Goal: Navigation & Orientation: Understand site structure

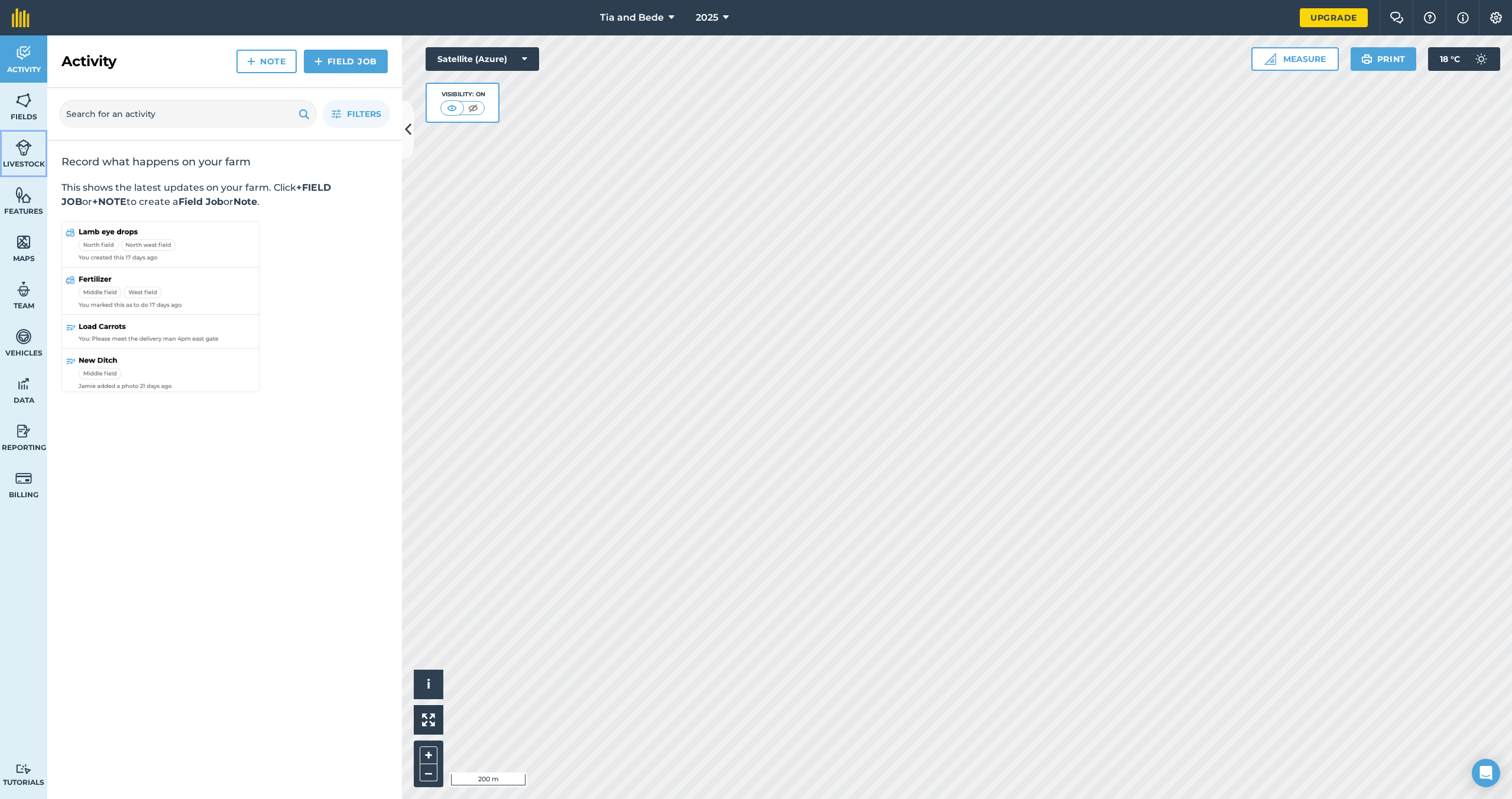
click at [27, 142] on img at bounding box center [24, 148] width 17 height 18
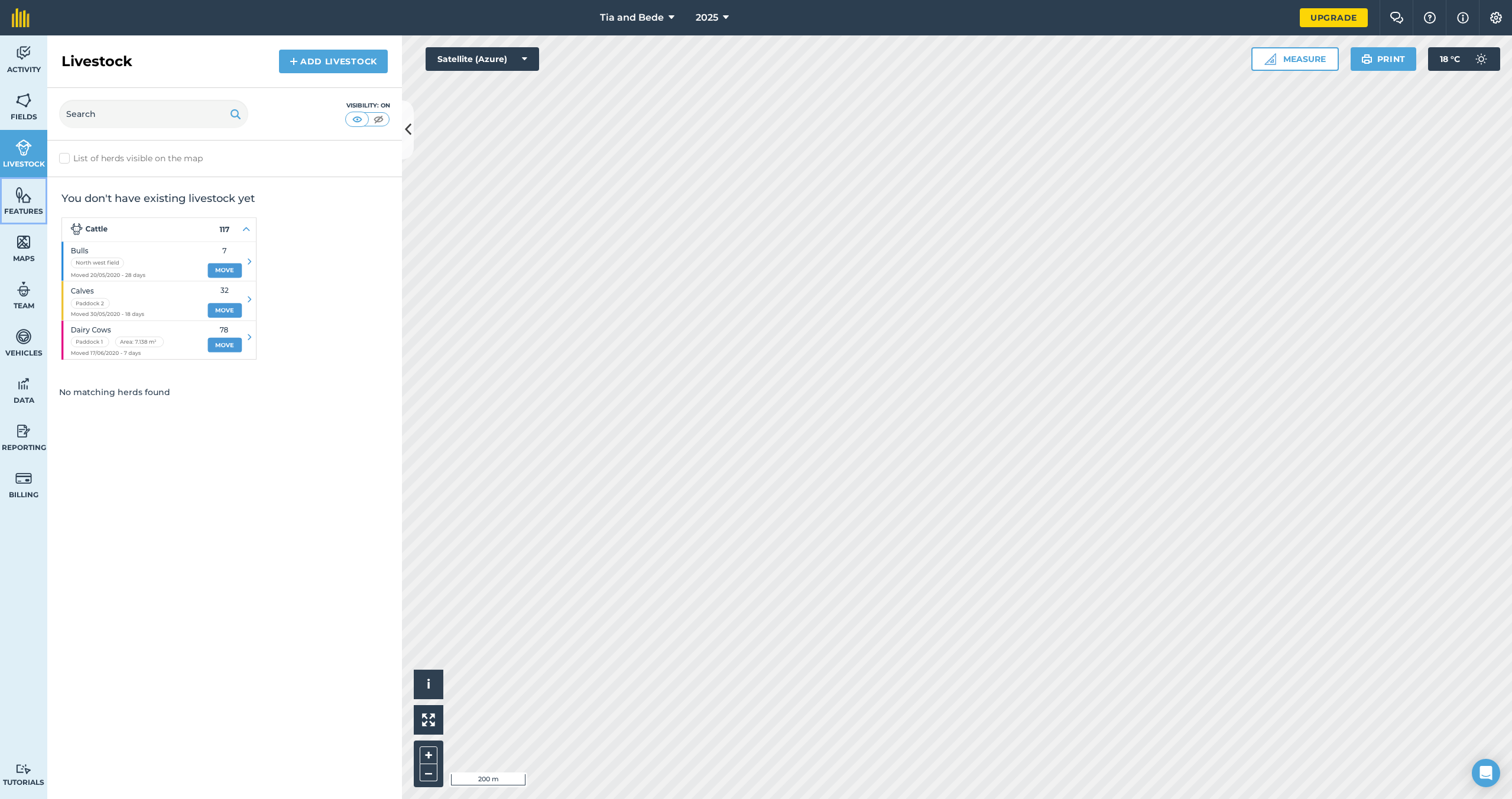
click at [32, 203] on link "Features" at bounding box center [24, 201] width 47 height 47
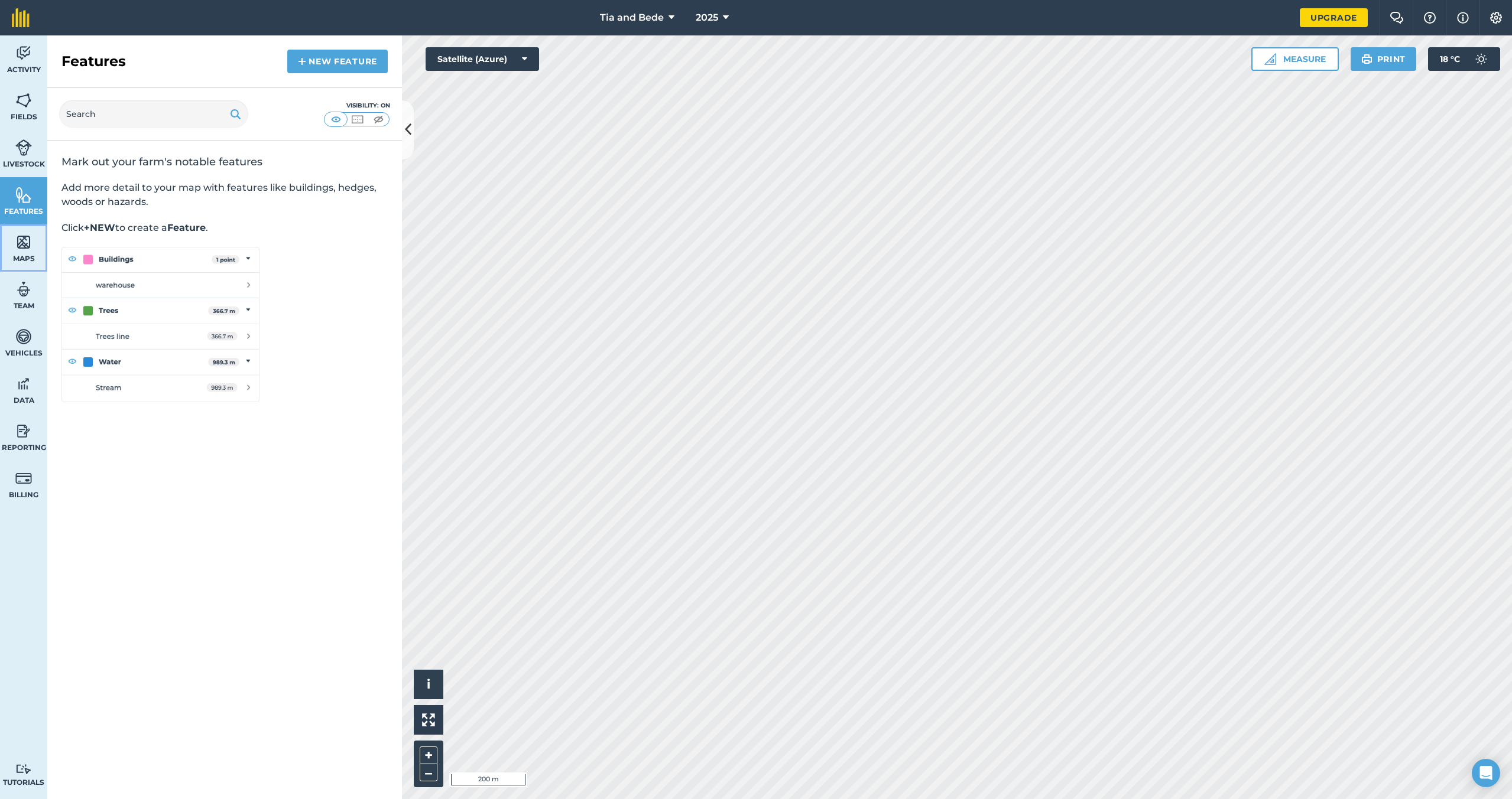
click at [28, 232] on link "Maps" at bounding box center [24, 248] width 47 height 47
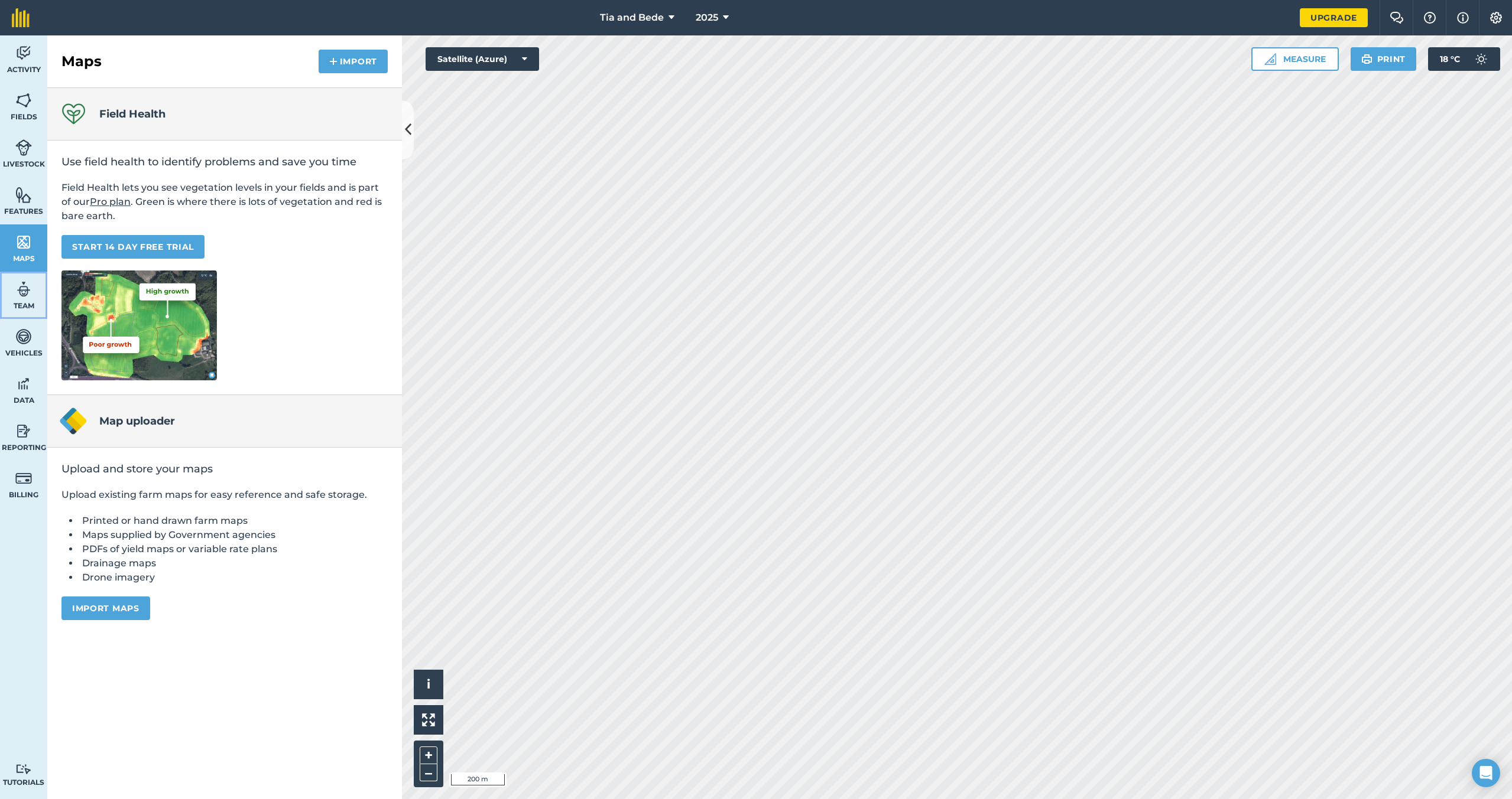
click at [36, 295] on link "Team" at bounding box center [24, 295] width 47 height 47
select select "MEMBER"
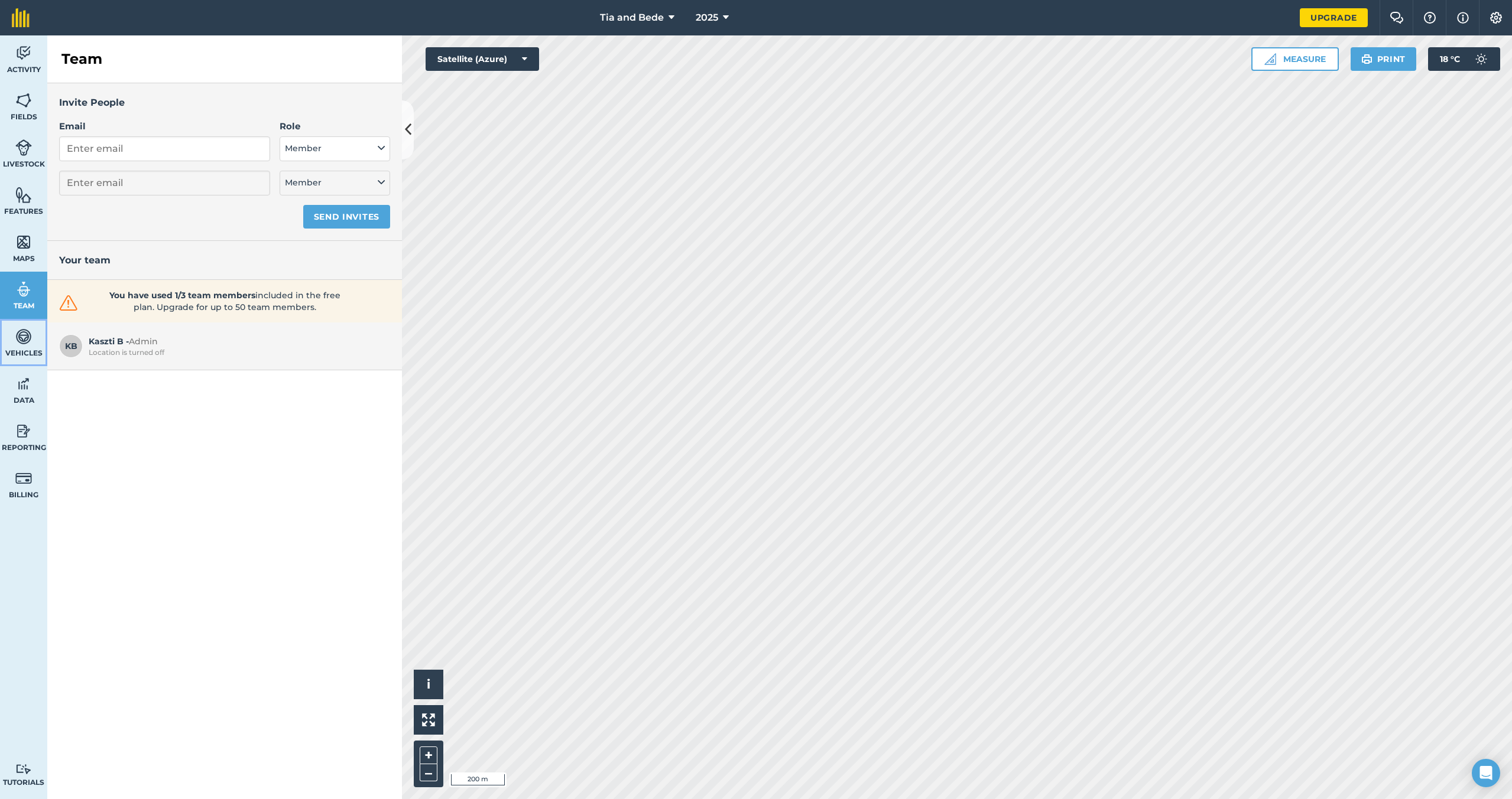
click at [25, 336] on img at bounding box center [24, 337] width 17 height 18
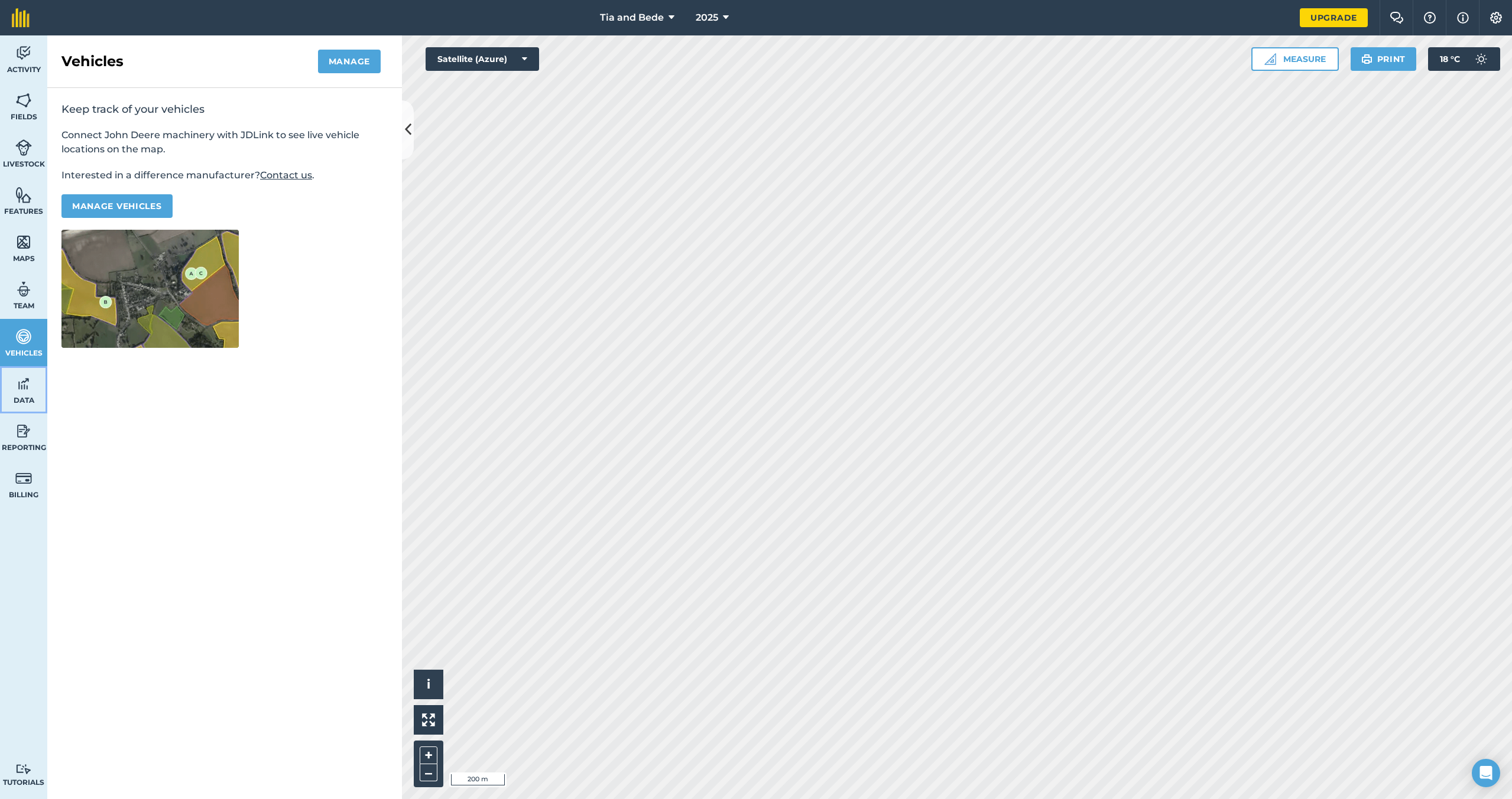
click at [33, 382] on link "Data" at bounding box center [24, 390] width 47 height 47
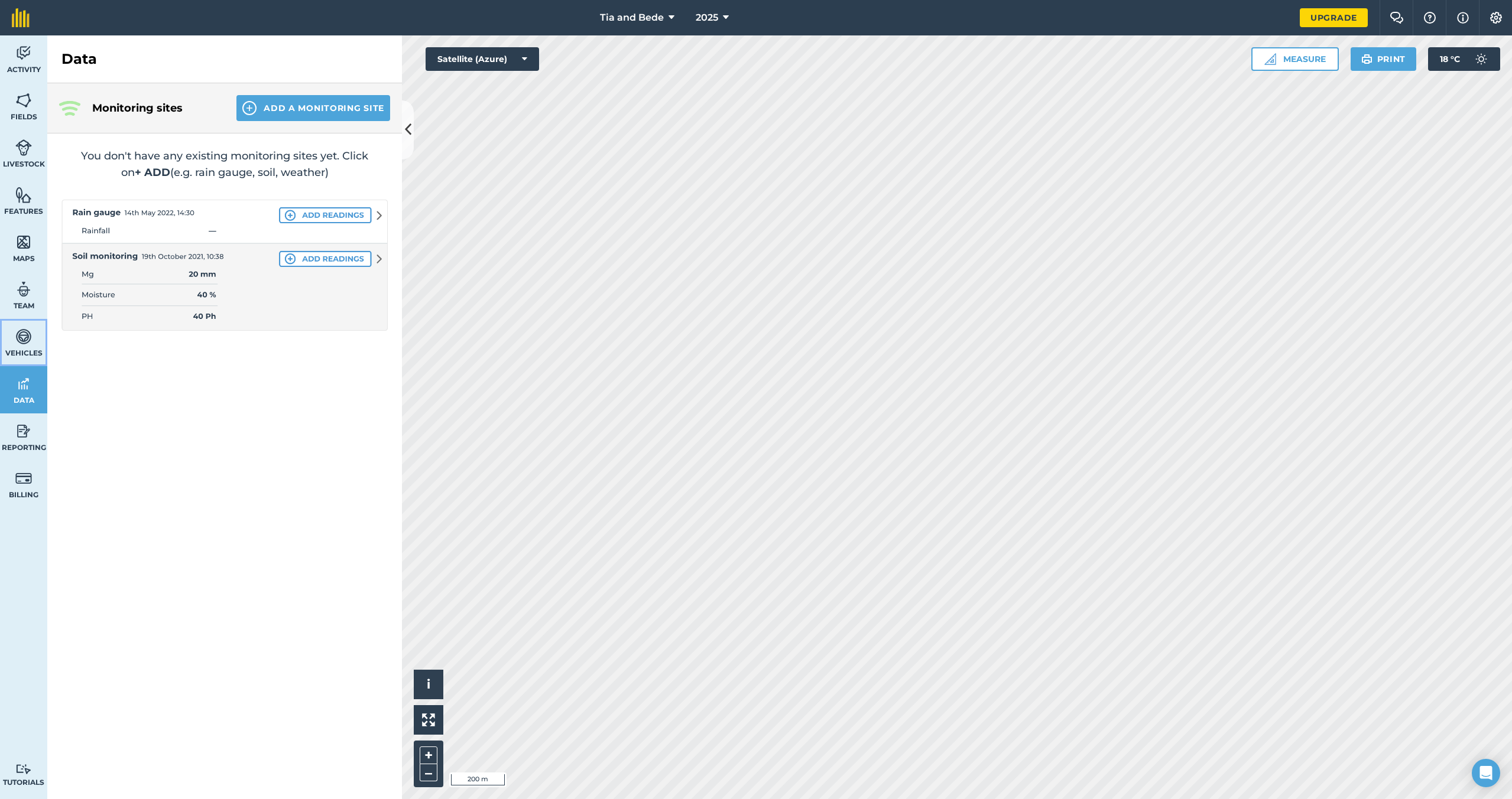
click at [25, 355] on span "Vehicles" at bounding box center [24, 353] width 47 height 10
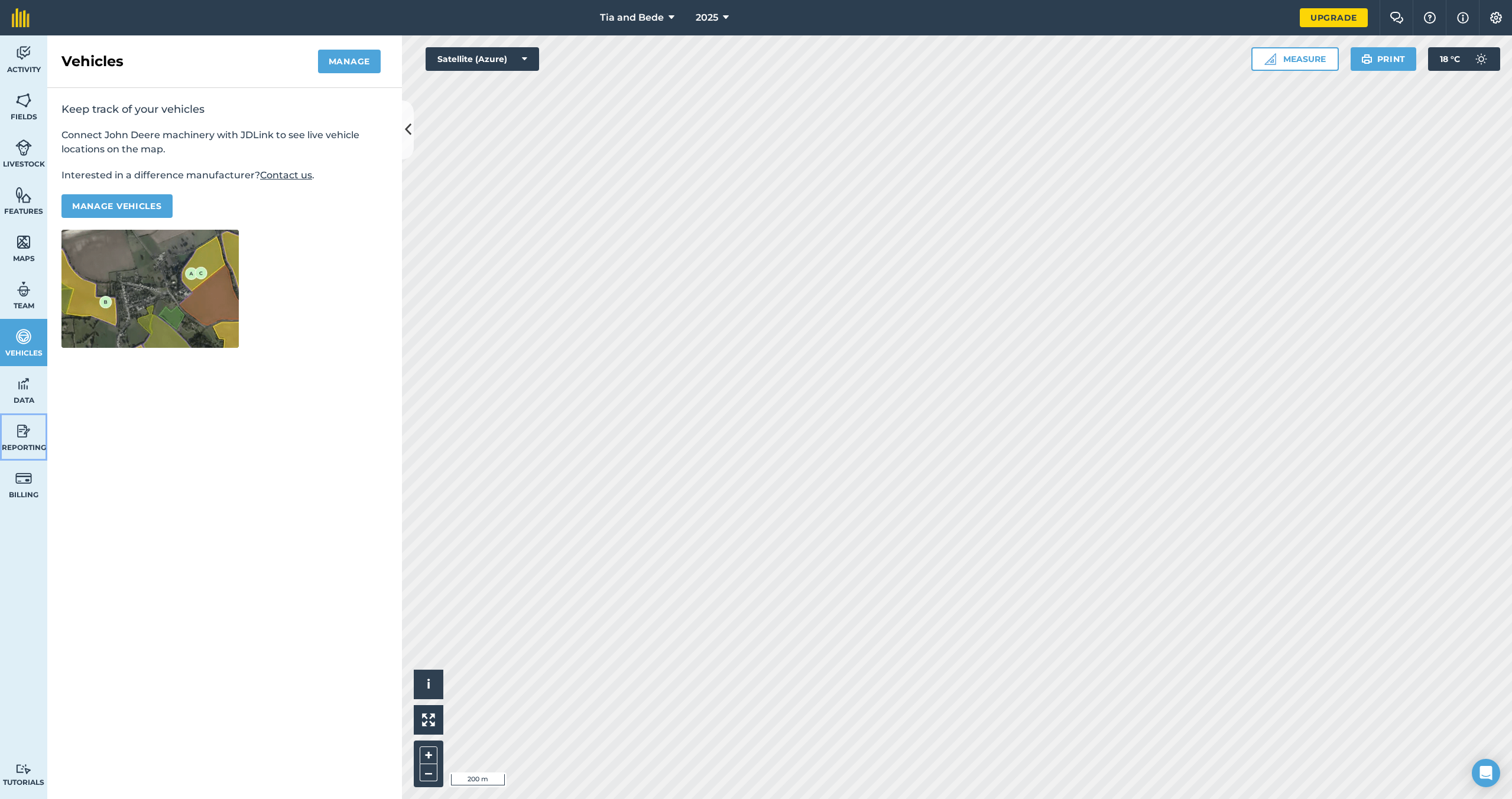
click at [8, 414] on link "Reporting" at bounding box center [24, 437] width 47 height 47
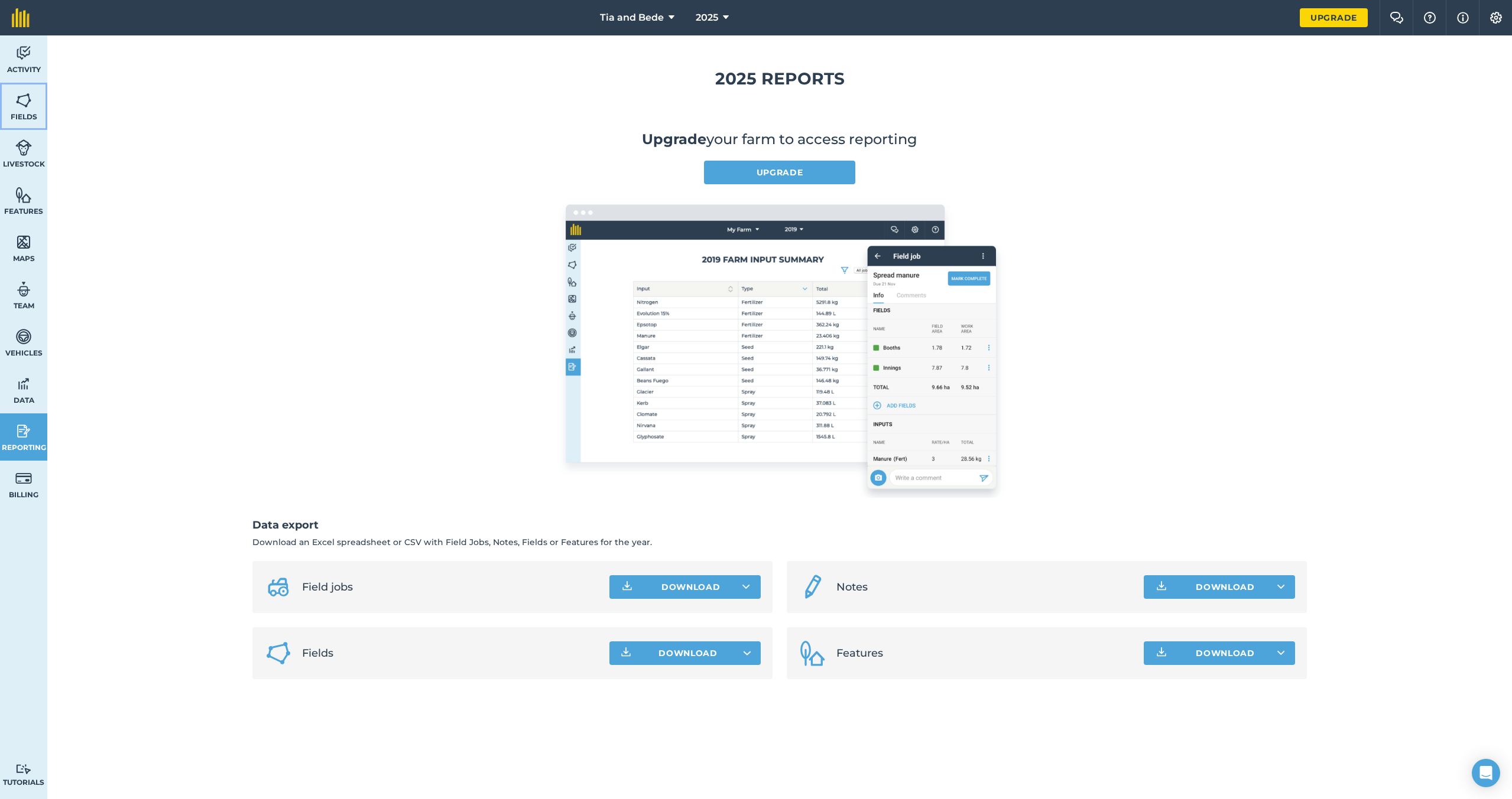
click at [36, 118] on span "Fields" at bounding box center [24, 117] width 47 height 10
